Goal: Task Accomplishment & Management: Manage account settings

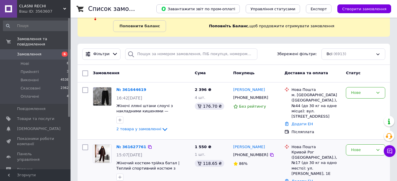
scroll to position [88, 0]
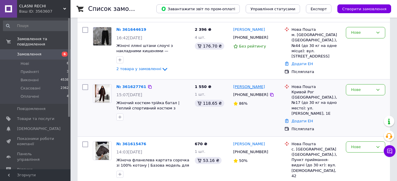
click at [261, 84] on link "[PERSON_NAME]" at bounding box center [249, 87] width 32 height 6
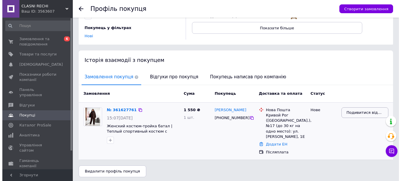
scroll to position [93, 0]
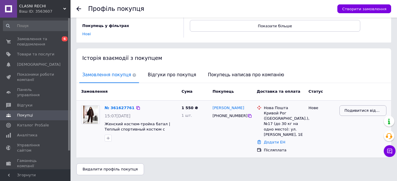
click at [370, 108] on span "Подивитися відгук" at bounding box center [362, 111] width 37 height 6
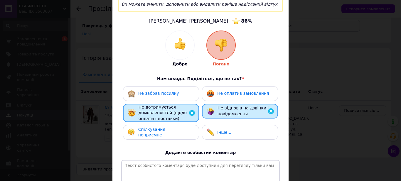
scroll to position [59, 0]
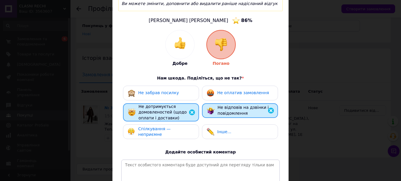
click at [270, 107] on img at bounding box center [271, 110] width 7 height 7
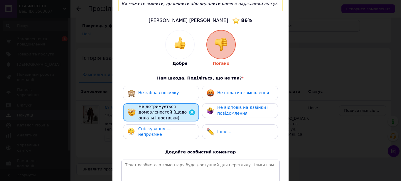
click at [252, 91] on span "Не оплатив замовлення" at bounding box center [243, 93] width 52 height 5
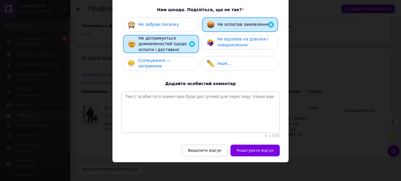
scroll to position [128, 0]
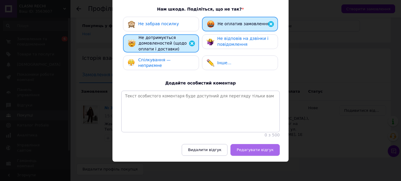
click at [263, 148] on span "Редагувати відгук" at bounding box center [255, 150] width 37 height 4
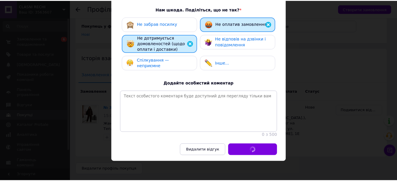
scroll to position [94, 0]
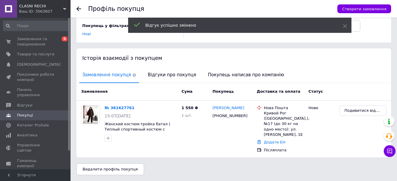
click at [78, 8] on icon at bounding box center [78, 8] width 5 height 5
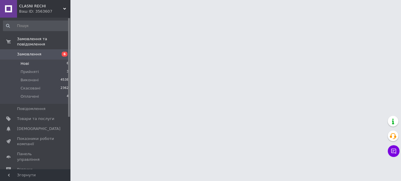
click at [22, 61] on span "Нові" at bounding box center [25, 63] width 9 height 5
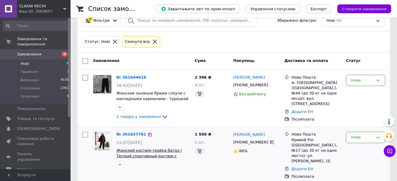
scroll to position [118, 0]
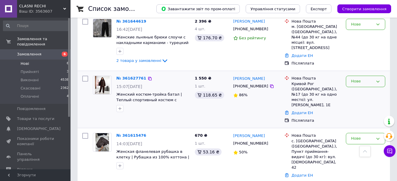
click at [378, 81] on icon at bounding box center [377, 82] width 3 height 2
drag, startPoint x: 362, startPoint y: 113, endPoint x: 253, endPoint y: 98, distance: 110.0
click at [362, 113] on li "Скасовано" at bounding box center [365, 115] width 39 height 11
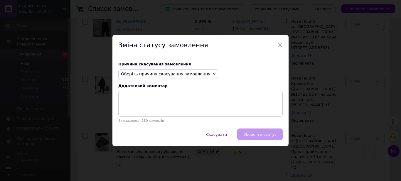
click at [213, 74] on icon at bounding box center [214, 74] width 3 height 2
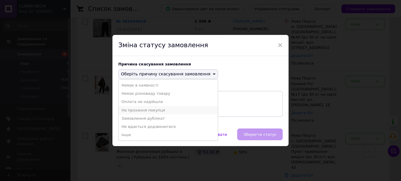
click at [146, 109] on li "На прохання покупця" at bounding box center [168, 110] width 99 height 8
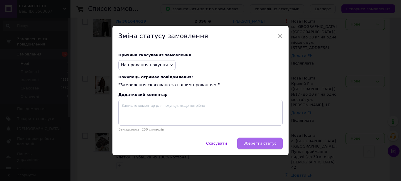
click at [253, 144] on span "Зберегти статус" at bounding box center [260, 143] width 33 height 4
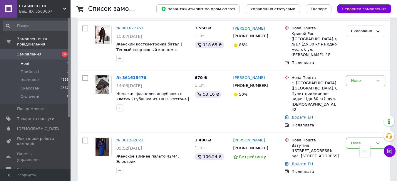
scroll to position [173, 0]
